Goal: Use online tool/utility: Utilize a website feature to perform a specific function

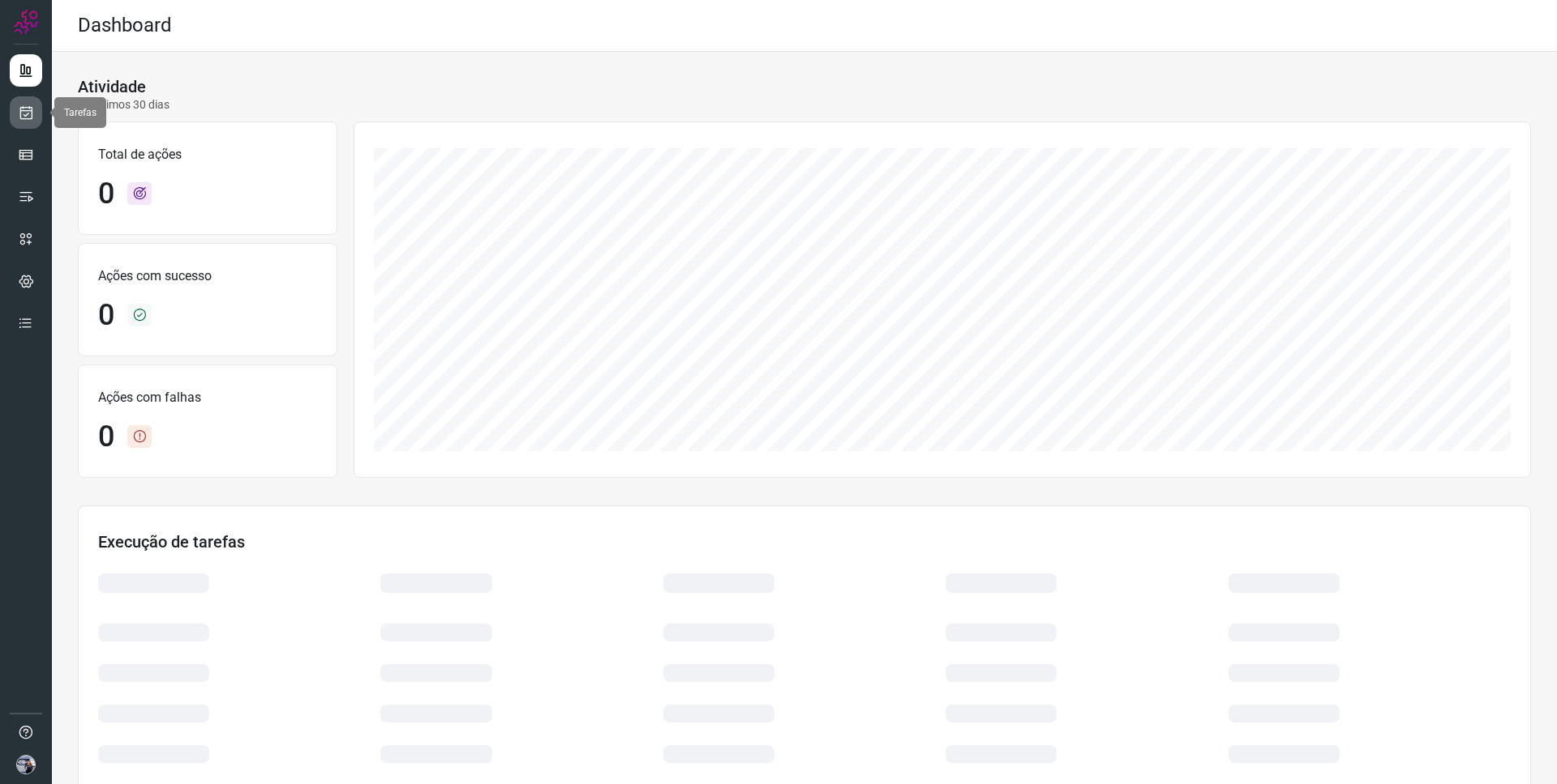
click at [28, 122] on link at bounding box center [25, 112] width 32 height 32
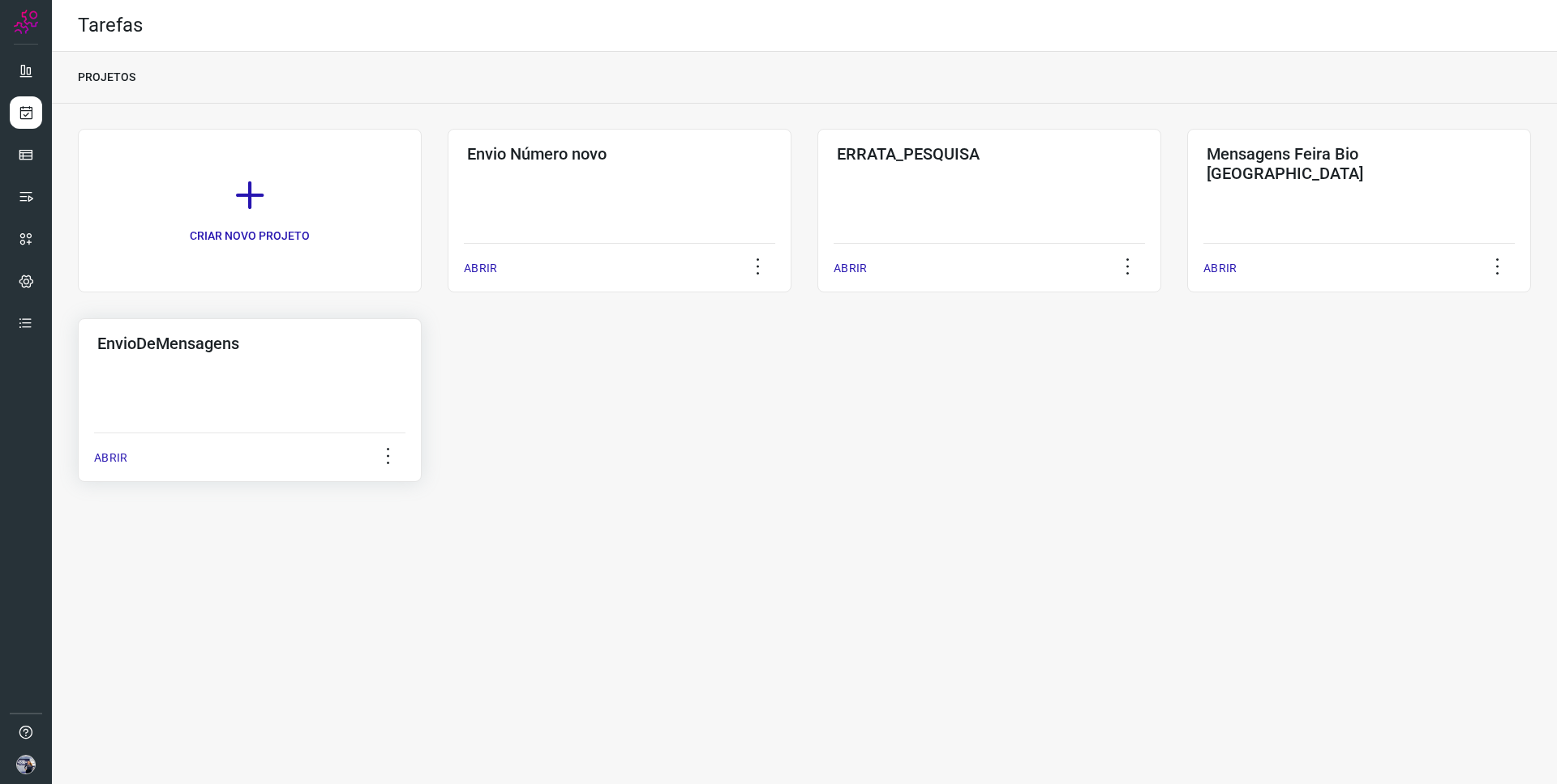
click at [341, 376] on div "EnvioDeMensagens ABRIR" at bounding box center [250, 400] width 344 height 163
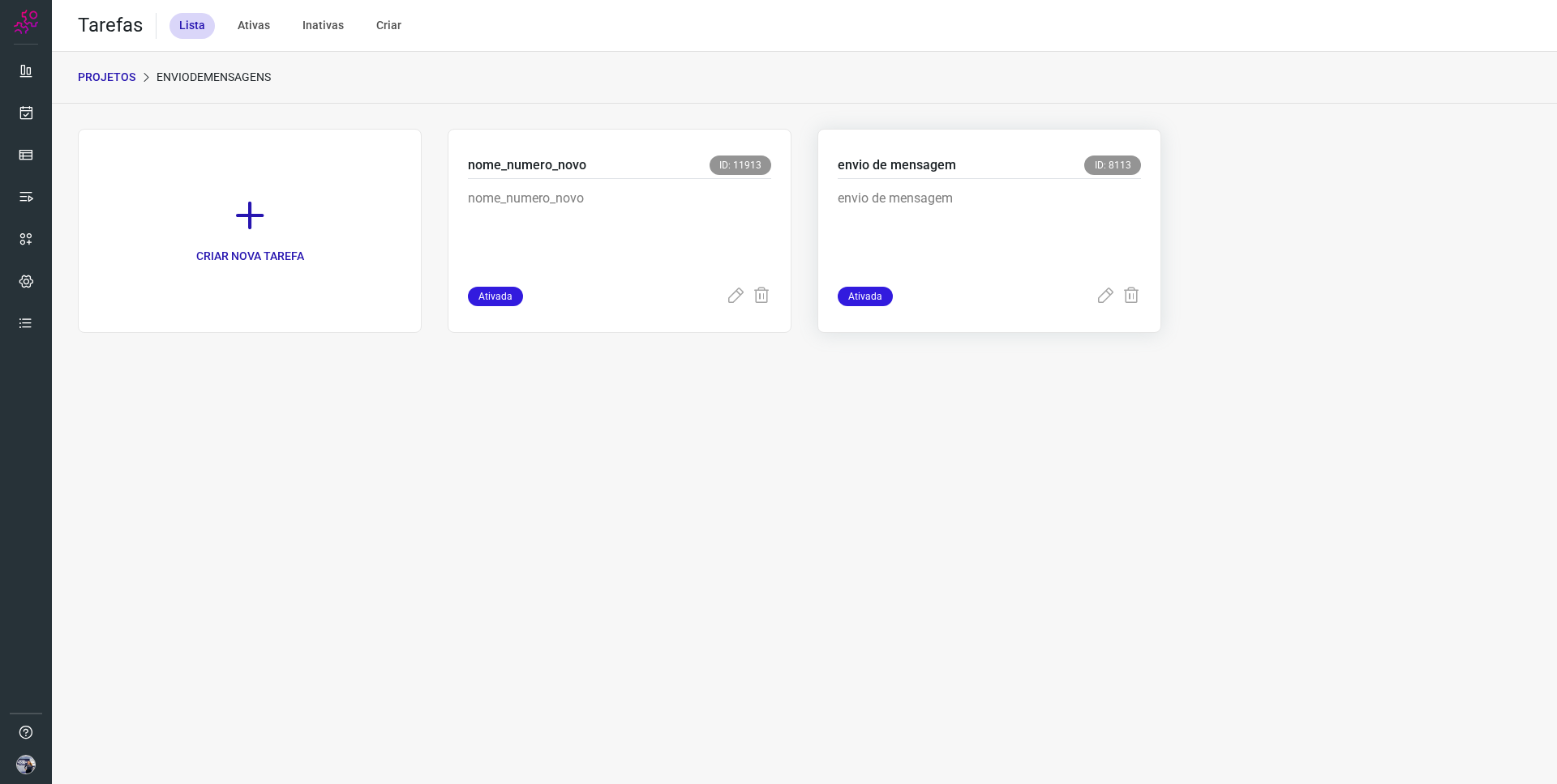
click at [916, 174] on p "envio de mensagem" at bounding box center [897, 165] width 119 height 19
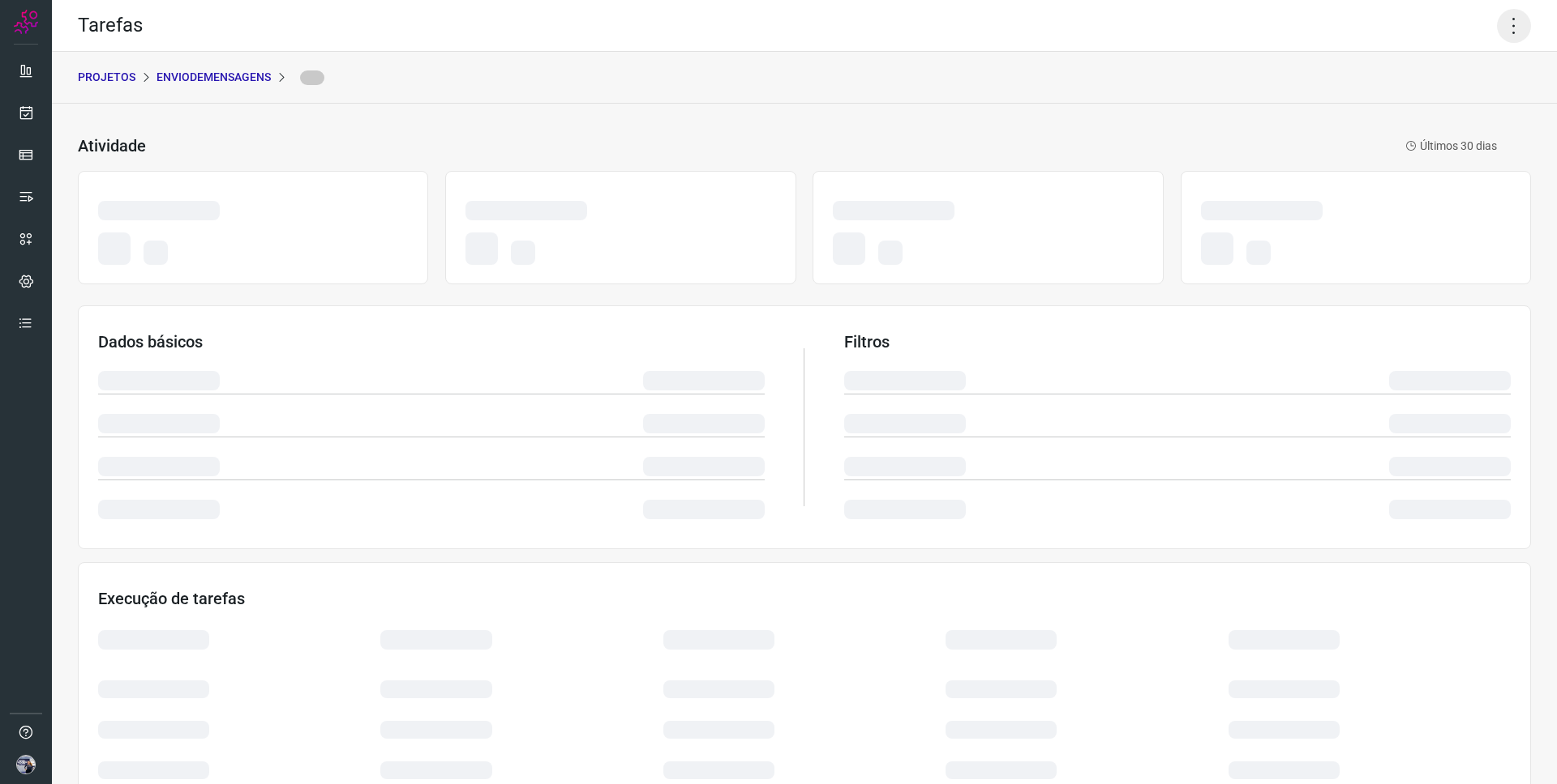
click at [1503, 25] on icon at bounding box center [1513, 25] width 34 height 34
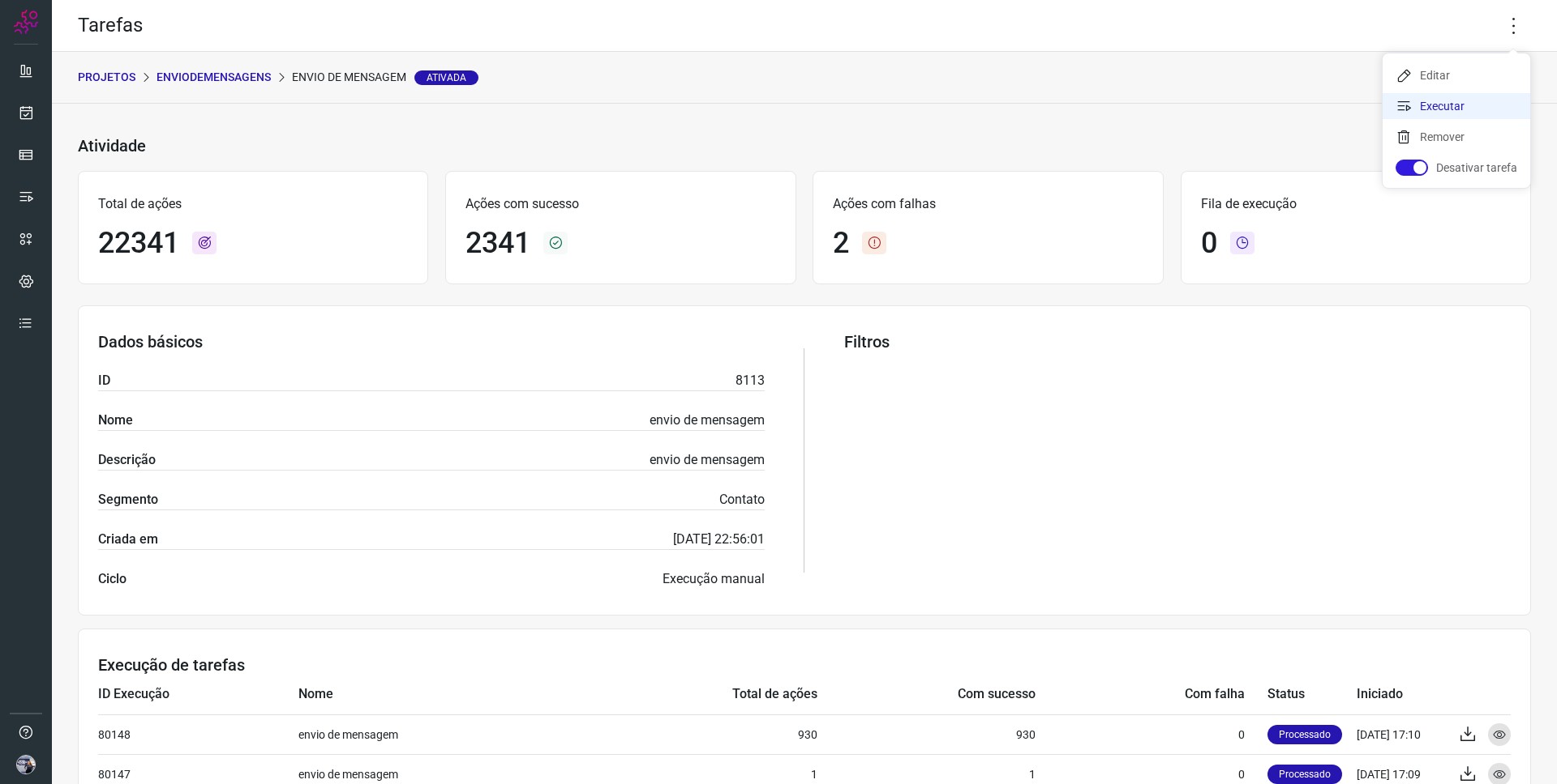
click at [1468, 112] on li "Executar" at bounding box center [1456, 106] width 148 height 26
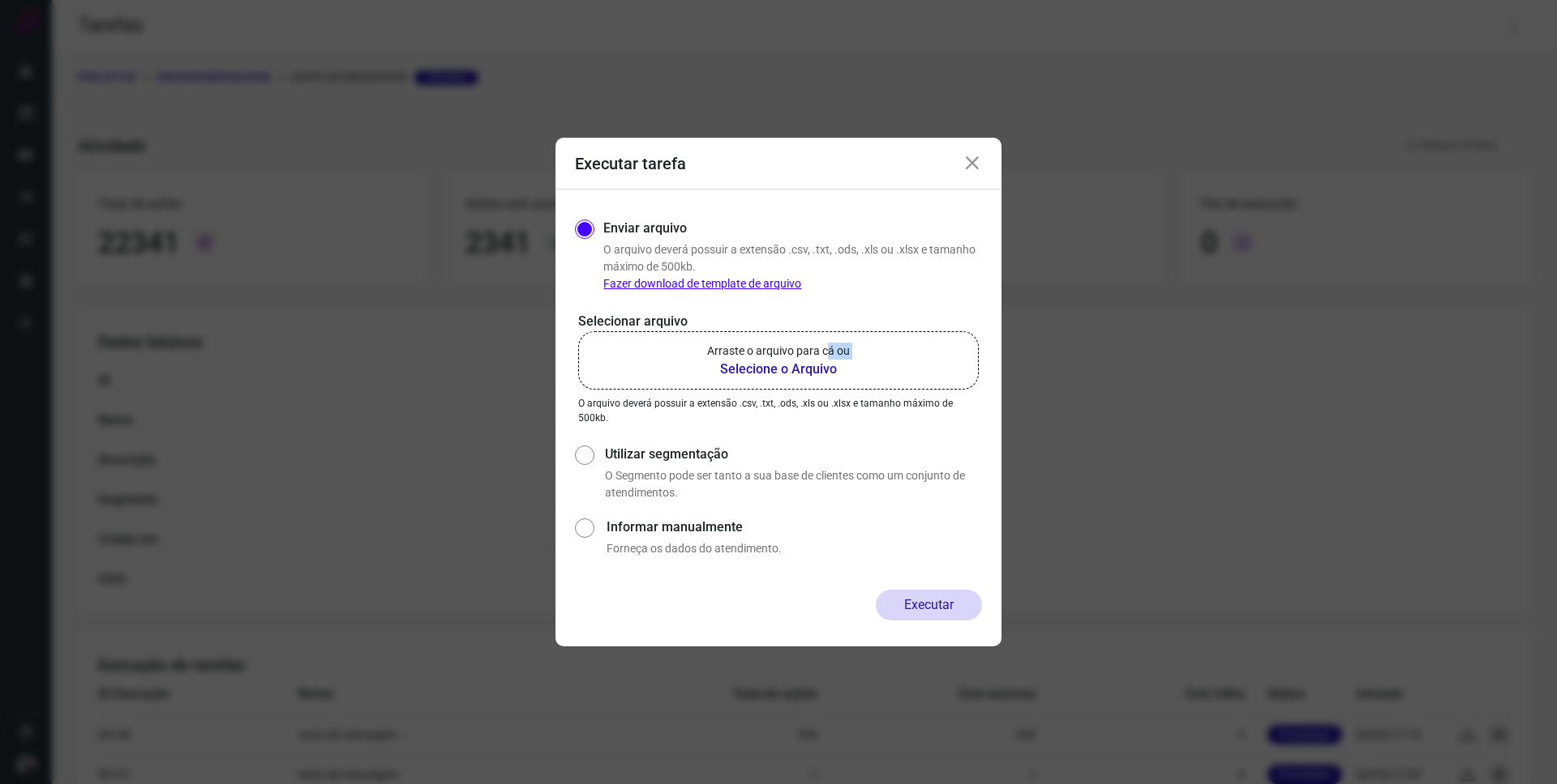
click at [825, 359] on div "Arraste o arquivo para cá ou Selecione o Arquivo" at bounding box center [778, 361] width 143 height 37
click at [824, 360] on b "Selecione o Arquivo" at bounding box center [778, 369] width 143 height 19
click at [0, 0] on input "Arraste o arquivo para cá ou Selecione o Arquivo" at bounding box center [0, 0] width 0 height 0
drag, startPoint x: 981, startPoint y: 158, endPoint x: 944, endPoint y: 144, distance: 39.6
click at [979, 158] on icon at bounding box center [972, 163] width 19 height 19
